Goal: Check status: Check status

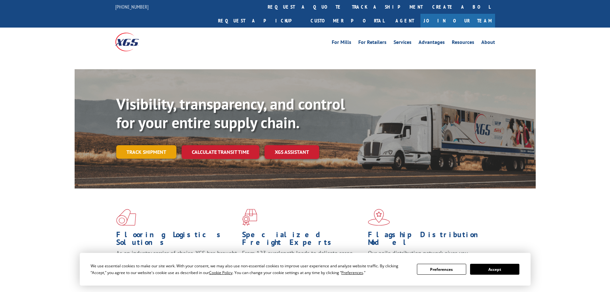
click at [162, 145] on link "Track shipment" at bounding box center [146, 151] width 60 height 13
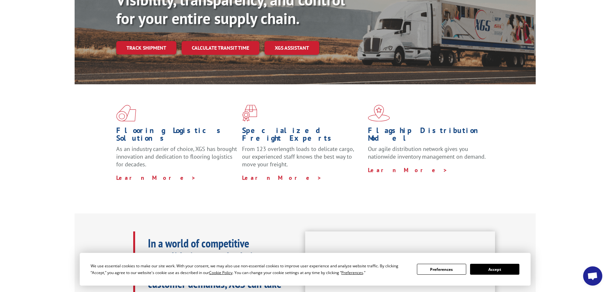
scroll to position [96, 0]
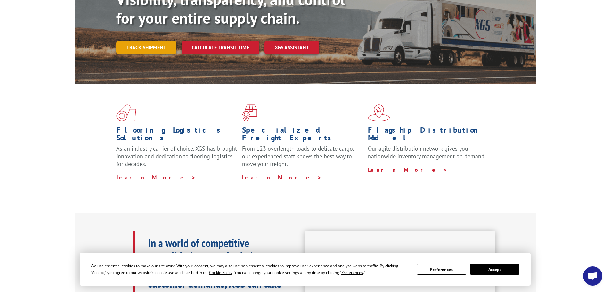
click at [158, 41] on link "Track shipment" at bounding box center [146, 47] width 60 height 13
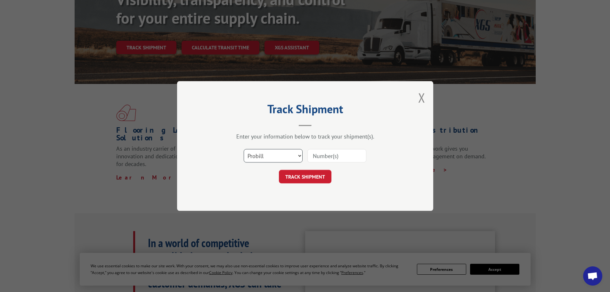
click at [266, 161] on select "Select category... Probill BOL PO" at bounding box center [273, 155] width 59 height 13
select select "bol"
click at [244, 149] on select "Select category... Probill BOL PO" at bounding box center [273, 155] width 59 height 13
click at [326, 156] on input at bounding box center [336, 155] width 59 height 13
paste input "52238"
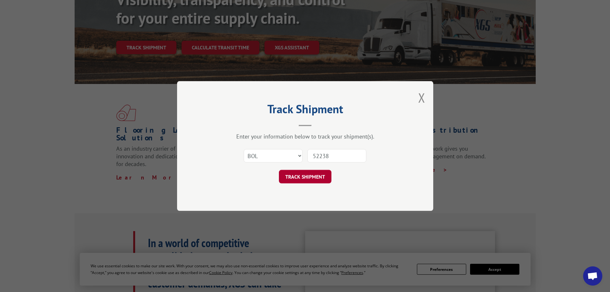
type input "52238"
click at [316, 177] on button "TRACK SHIPMENT" at bounding box center [305, 176] width 53 height 13
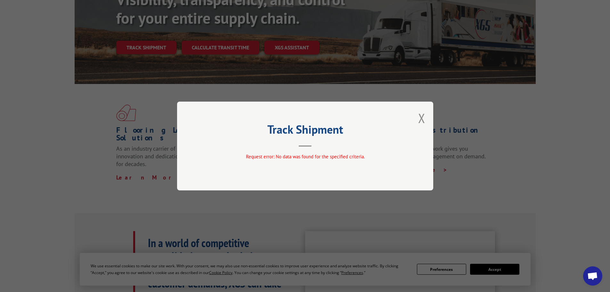
click at [418, 118] on div "Track Shipment Request error: No data was found for the specified criteria." at bounding box center [305, 146] width 256 height 89
click at [423, 120] on button "Close modal" at bounding box center [421, 118] width 7 height 17
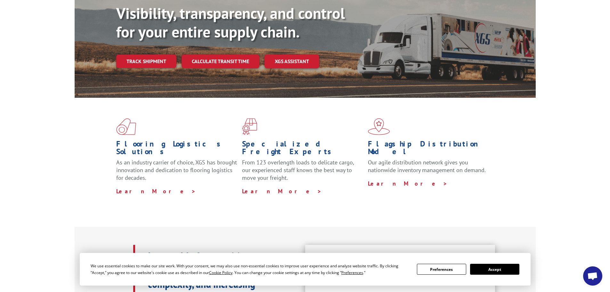
scroll to position [64, 0]
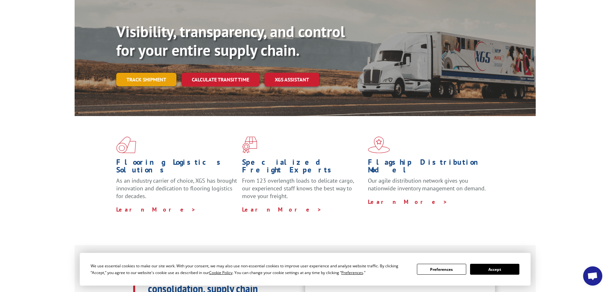
click at [158, 73] on link "Track shipment" at bounding box center [146, 79] width 60 height 13
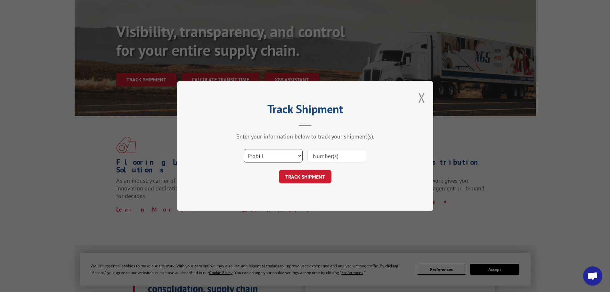
click at [290, 157] on select "Select category... Probill BOL PO" at bounding box center [273, 155] width 59 height 13
select select "bol"
click at [244, 149] on select "Select category... Probill BOL PO" at bounding box center [273, 155] width 59 height 13
click at [331, 154] on input at bounding box center [336, 155] width 59 height 13
paste input "452238"
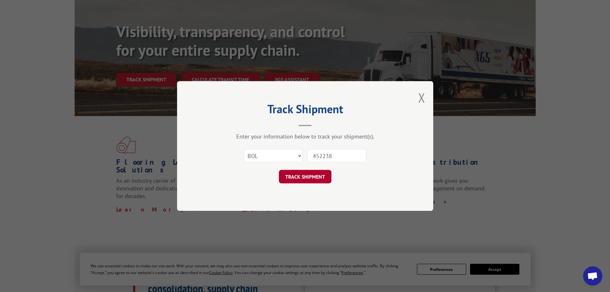
type input "452238"
click at [321, 178] on button "TRACK SHIPMENT" at bounding box center [305, 176] width 53 height 13
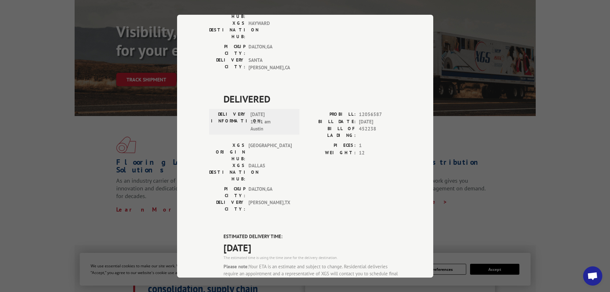
scroll to position [199, 0]
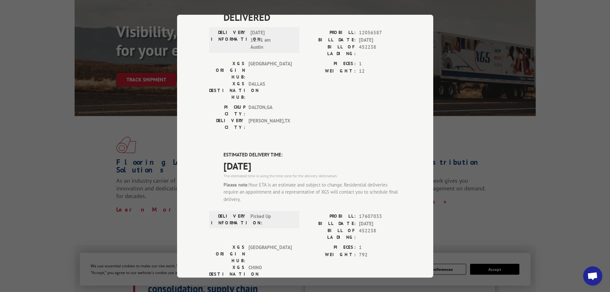
click at [366, 213] on span "17607033" at bounding box center [380, 216] width 42 height 7
copy span "17607033"
click at [527, 186] on div "Track Shipment DELIVERED DELIVERY INFORMATION: PROBILL: 6815107 BILL DATE: [DAT…" at bounding box center [305, 146] width 610 height 292
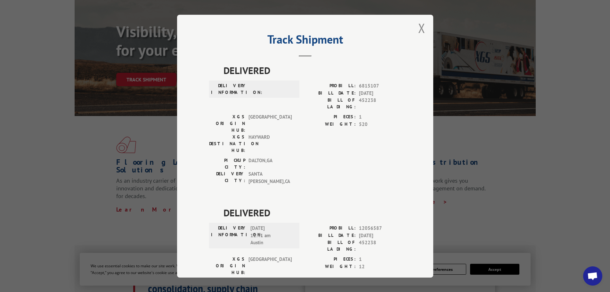
scroll to position [0, 0]
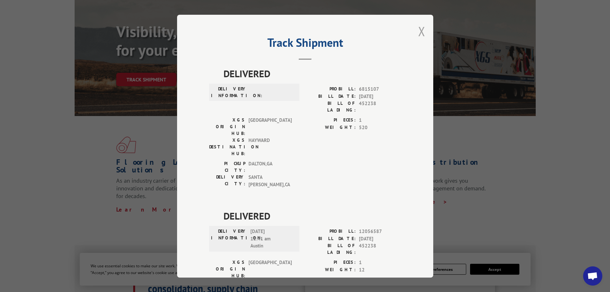
click at [421, 33] on button "Close modal" at bounding box center [421, 31] width 7 height 17
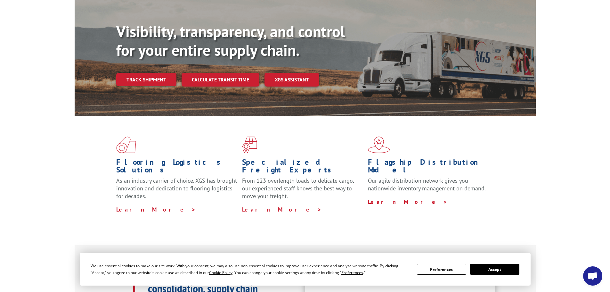
click at [524, 116] on div "Flooring Logistics Solutions As an industry carrier of choice, XGS has brought …" at bounding box center [305, 175] width 461 height 118
click at [174, 73] on link "Track shipment" at bounding box center [146, 79] width 60 height 13
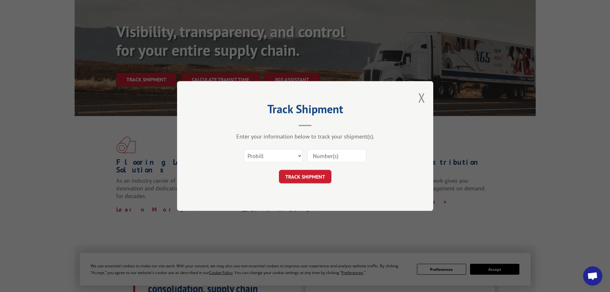
click at [340, 154] on input at bounding box center [336, 155] width 59 height 13
paste input "17607033"
type input "17607033"
click at [324, 171] on button "TRACK SHIPMENT" at bounding box center [305, 176] width 53 height 13
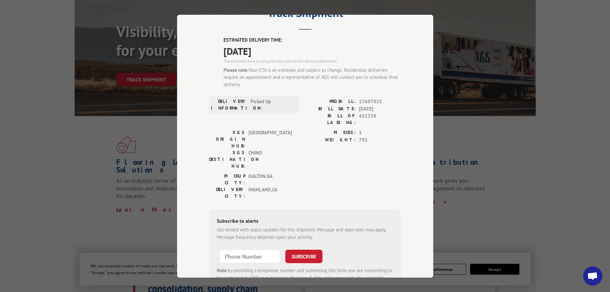
scroll to position [32, 0]
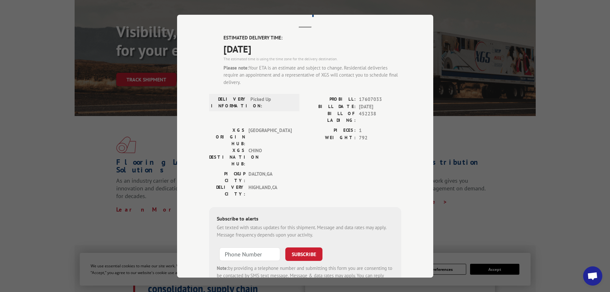
click at [313, 170] on div "PICKUP CITY: [GEOGRAPHIC_DATA] , [GEOGRAPHIC_DATA]: [GEOGRAPHIC_DATA] , [GEOGRA…" at bounding box center [305, 185] width 192 height 30
click at [249, 247] on input "+1 (___) ___-____" at bounding box center [249, 253] width 61 height 13
paste input "909) 908-8867"
type input "[PHONE_NUMBER]"
click at [306, 247] on button "SUBSCRIBE" at bounding box center [303, 253] width 37 height 13
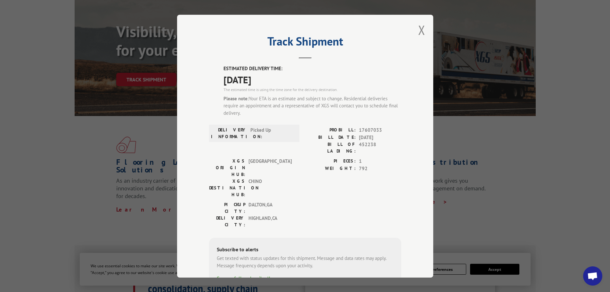
scroll to position [0, 0]
click at [359, 132] on span "17607033" at bounding box center [380, 131] width 42 height 7
copy span "17607033"
